Goal: Download file/media

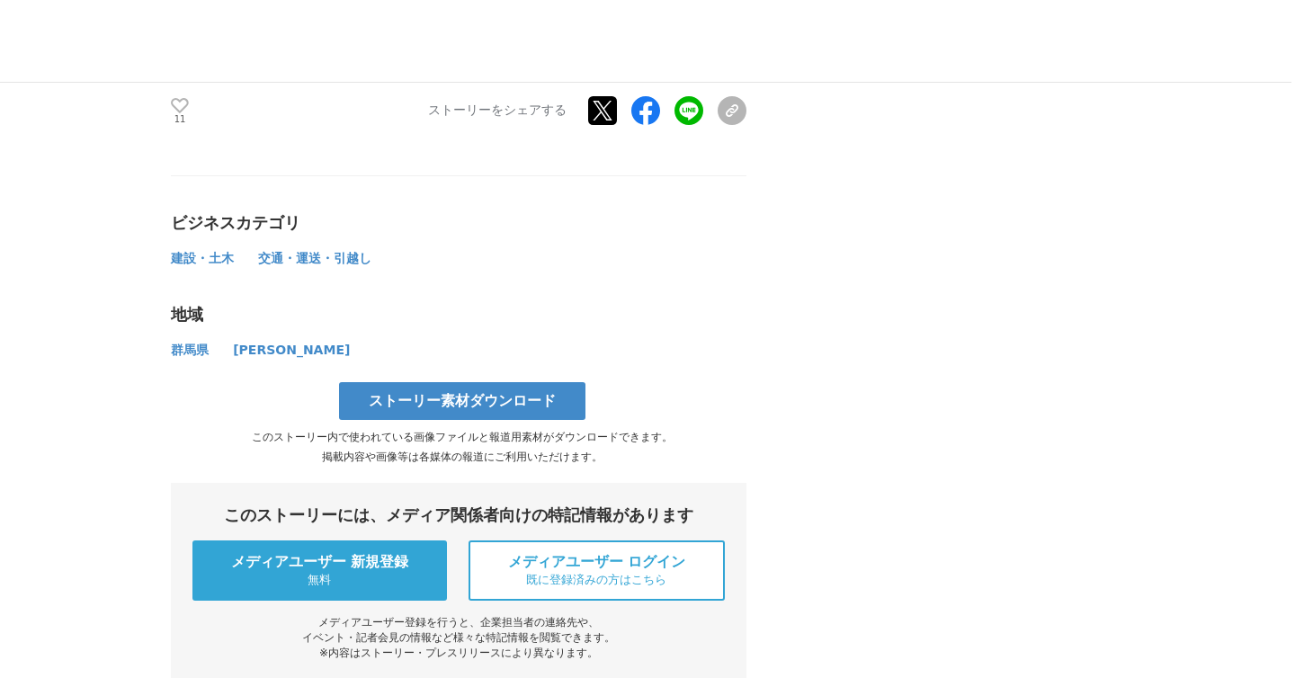
scroll to position [11444, 0]
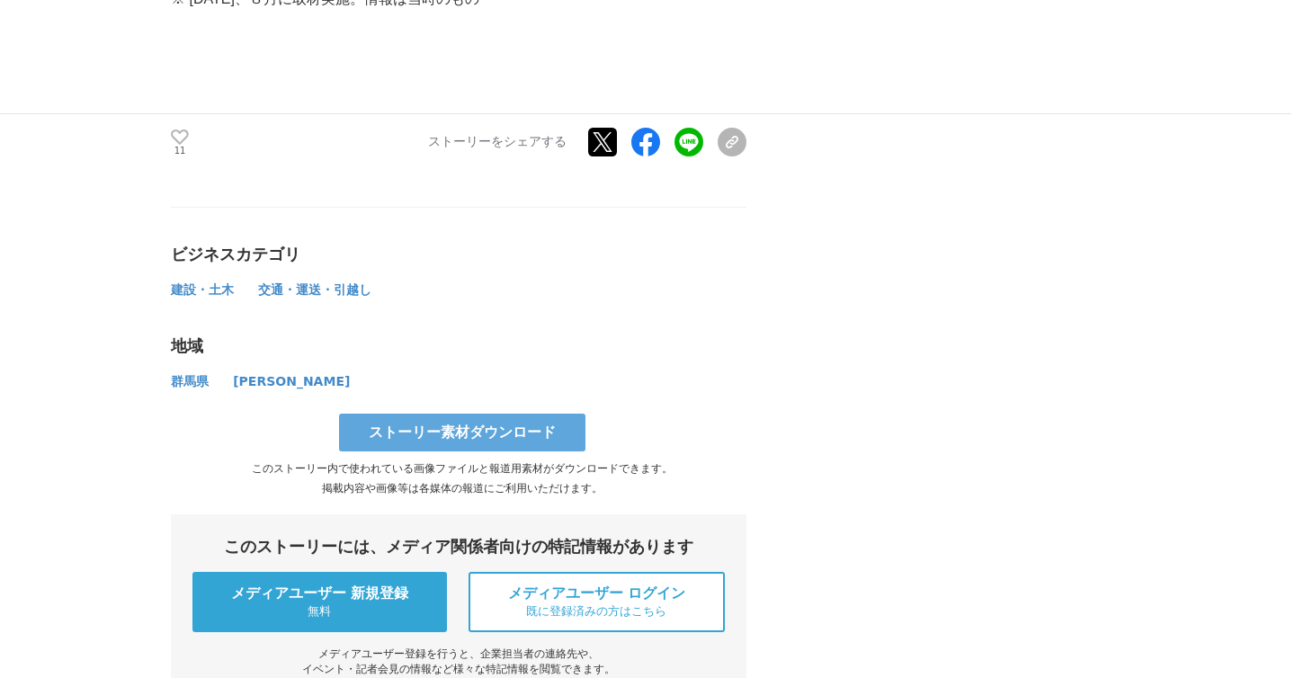
click at [458, 414] on link "ストーリー素材ダウンロード" at bounding box center [462, 433] width 246 height 38
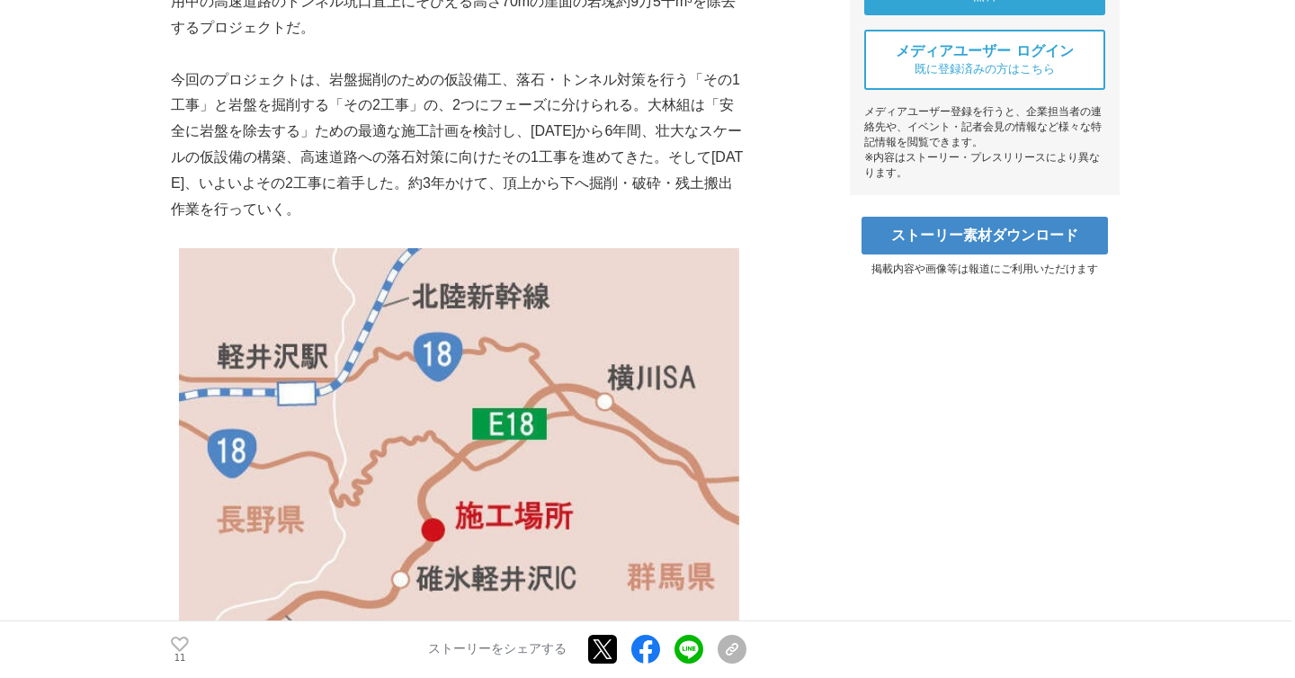
scroll to position [0, 0]
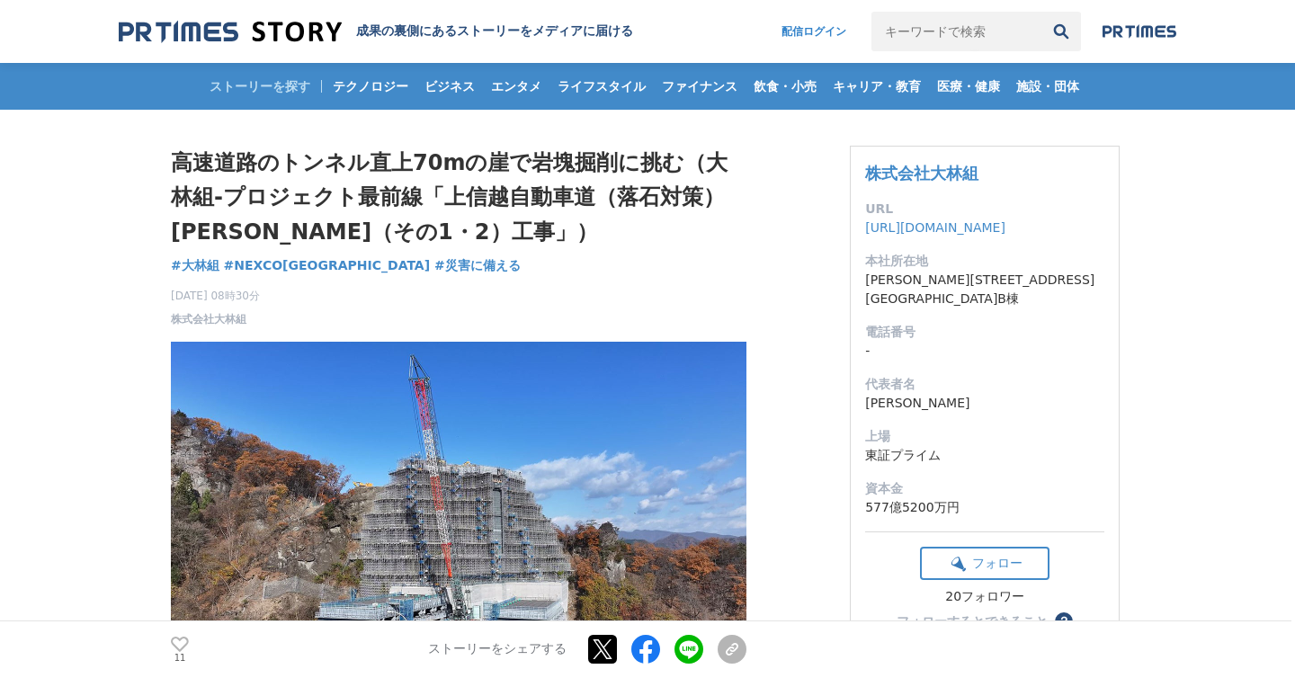
click at [179, 160] on h1 "高速道路のトンネル直上70mの崖で岩塊掘削に挑む（大林組-プロジェクト最前線「上信越自動車道（落石対策）[PERSON_NAME]（その1・2）工事」）" at bounding box center [459, 197] width 576 height 103
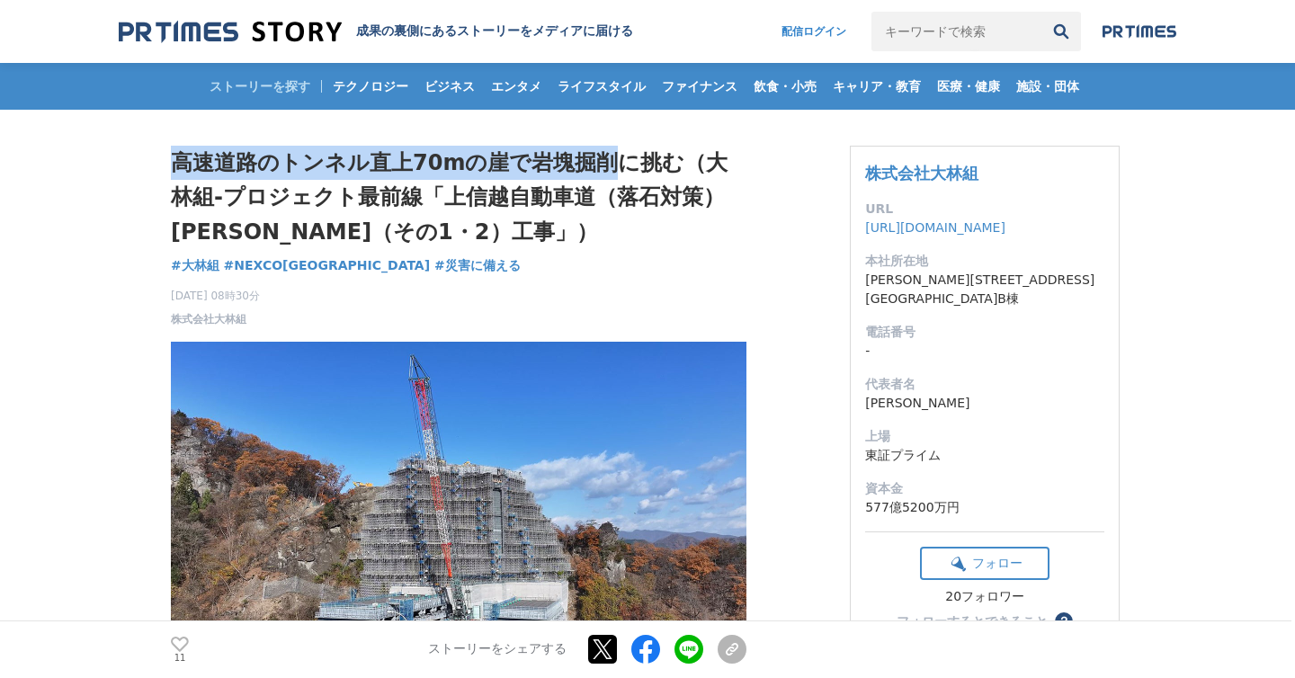
drag, startPoint x: 170, startPoint y: 158, endPoint x: 613, endPoint y: 158, distance: 442.5
click at [613, 158] on h1 "高速道路のトンネル直上70mの崖で岩塊掘削に挑む（大林組-プロジェクト最前線「上信越自動車道（落石対策）[PERSON_NAME]（その1・2）工事」）" at bounding box center [459, 197] width 576 height 103
copy h1 "高速道路のトンネル直上70mの崖で岩塊掘削"
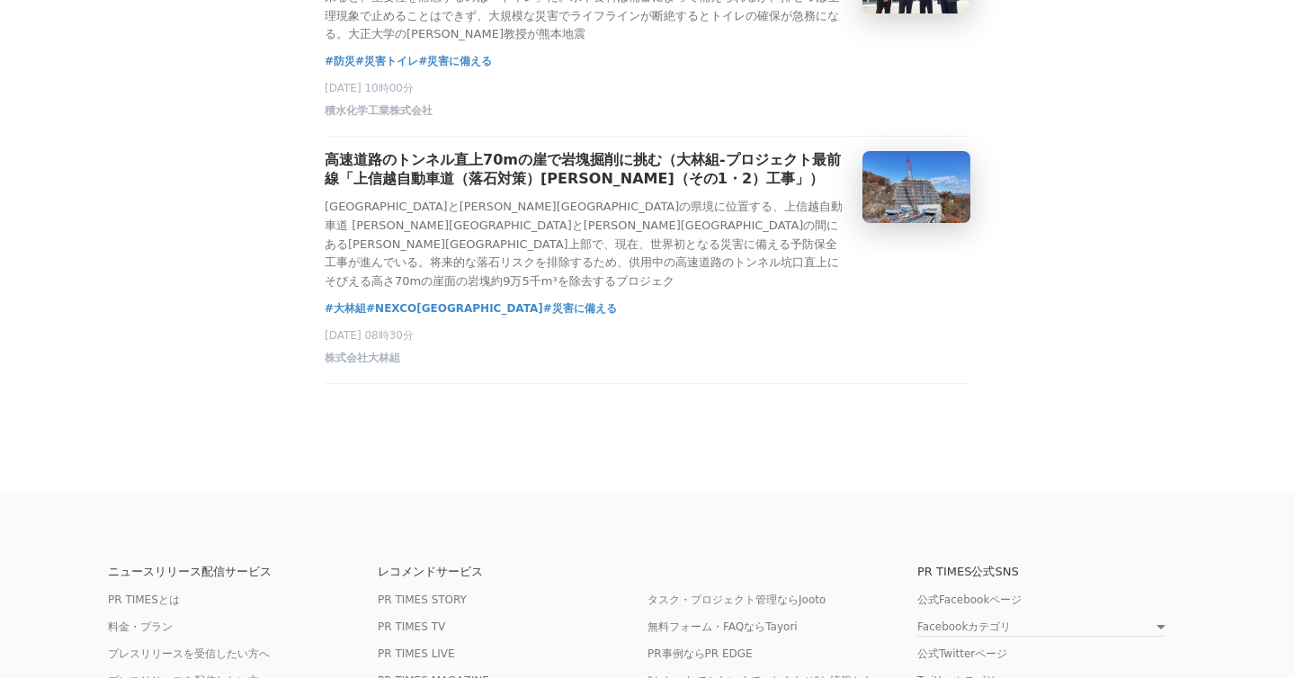
scroll to position [344, 0]
